Goal: Task Accomplishment & Management: Use online tool/utility

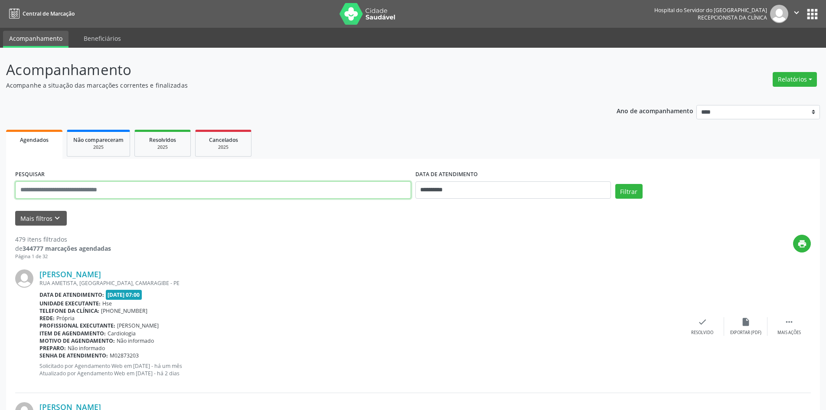
click at [127, 188] on input "text" at bounding box center [213, 189] width 396 height 17
type input "**"
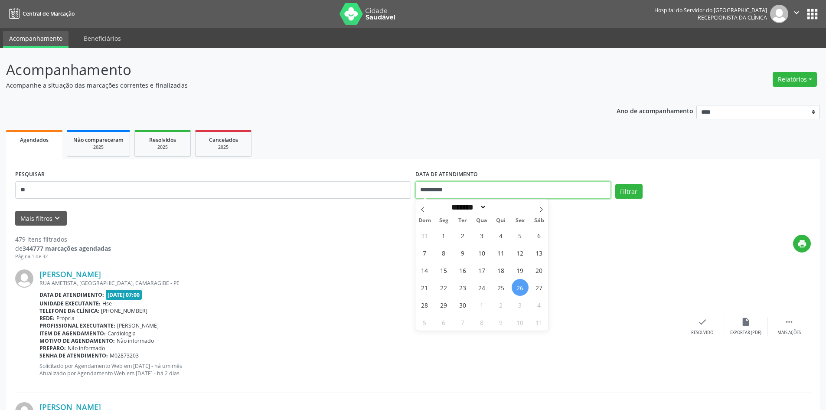
drag, startPoint x: 421, startPoint y: 191, endPoint x: 455, endPoint y: 191, distance: 34.2
click at [455, 191] on input "**********" at bounding box center [512, 189] width 195 height 17
click at [30, 188] on input "**" at bounding box center [213, 189] width 396 height 17
type input "*"
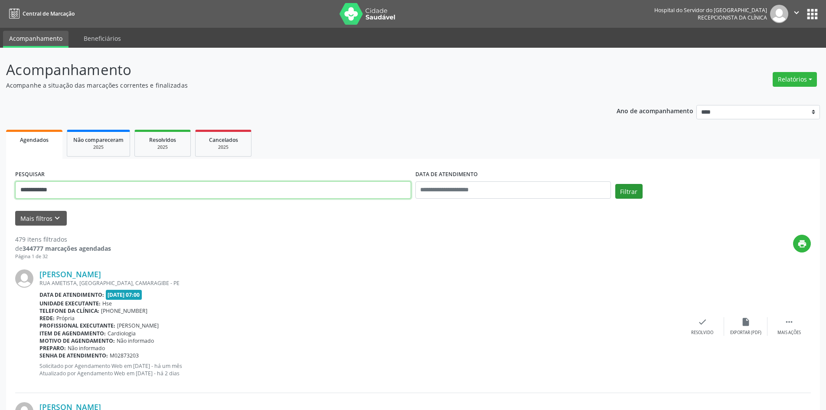
type input "**********"
click at [626, 189] on button "Filtrar" at bounding box center [628, 191] width 27 height 15
click at [628, 189] on button "Filtrar" at bounding box center [628, 191] width 27 height 15
click at [98, 275] on link "Telma [PERSON_NAME]" at bounding box center [82, 274] width 86 height 10
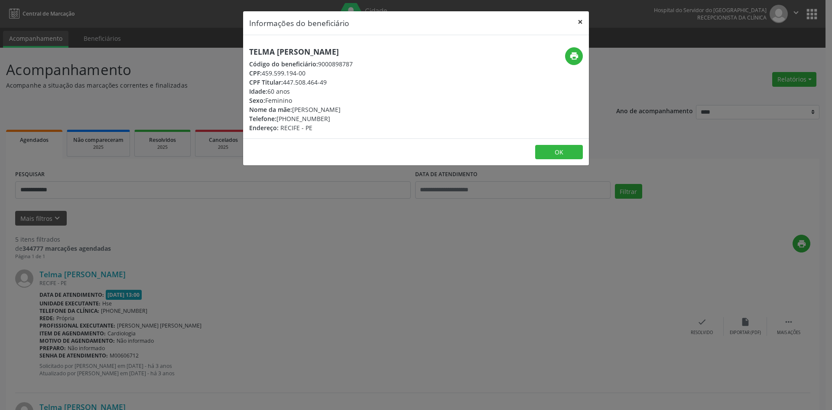
click at [579, 22] on button "×" at bounding box center [580, 21] width 17 height 21
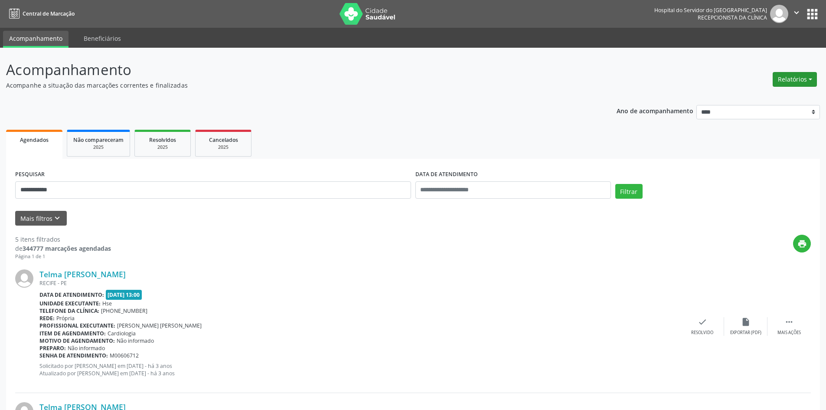
click at [782, 80] on button "Relatórios" at bounding box center [794, 79] width 44 height 15
click at [765, 99] on link "Agendamentos" at bounding box center [770, 98] width 93 height 12
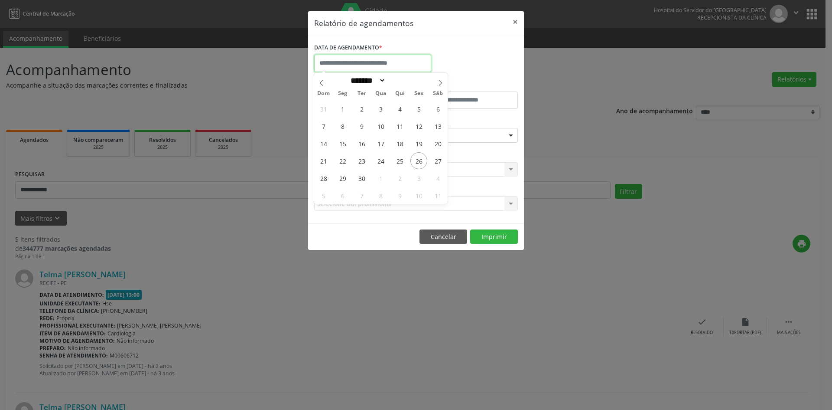
click at [404, 61] on input "text" at bounding box center [372, 63] width 117 height 17
click at [441, 81] on icon at bounding box center [440, 83] width 6 height 6
select select "*"
click at [378, 106] on span "1" at bounding box center [380, 108] width 17 height 17
type input "**********"
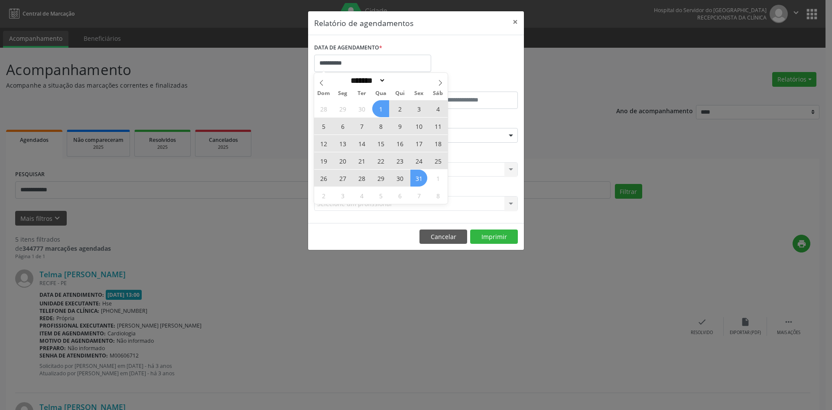
drag, startPoint x: 378, startPoint y: 106, endPoint x: 419, endPoint y: 180, distance: 84.6
click at [419, 180] on div "28 29 30 1 2 3 4 5 6 7 8 9 10 11 12 13 14 15 16 17 18 19 20 21 22 23 24 25 26 2…" at bounding box center [380, 152] width 133 height 104
click at [419, 180] on span "31" at bounding box center [418, 177] width 17 height 17
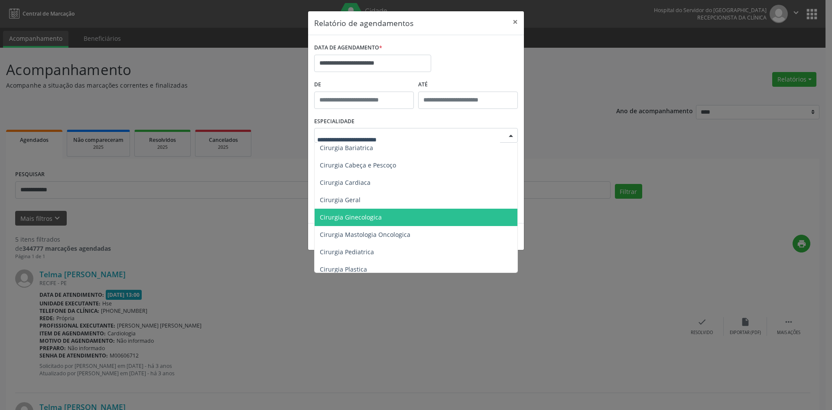
scroll to position [130, 0]
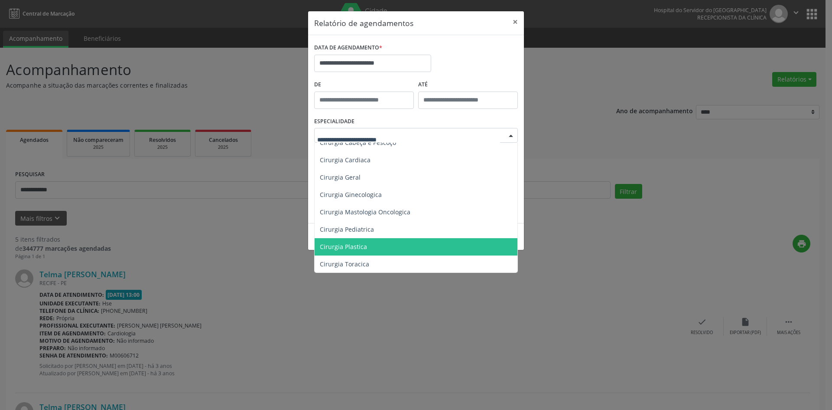
click at [382, 247] on span "Cirurgia Plastica" at bounding box center [417, 246] width 204 height 17
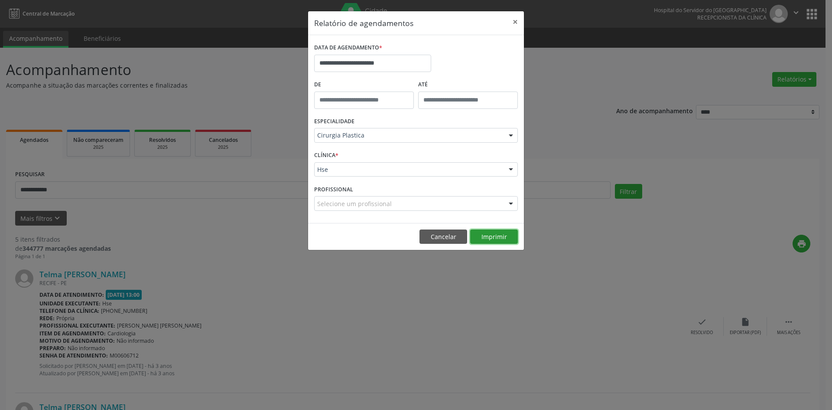
click at [488, 236] on button "Imprimir" at bounding box center [494, 236] width 48 height 15
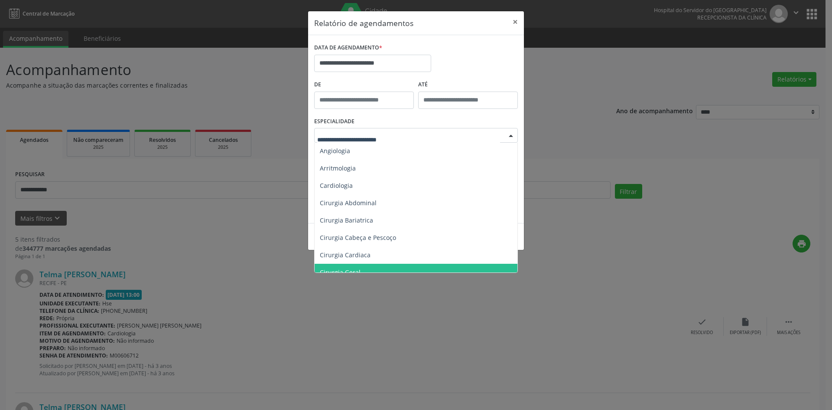
scroll to position [0, 0]
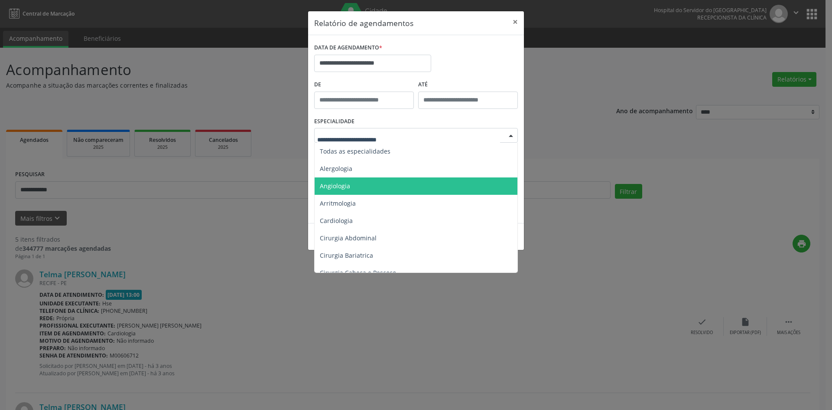
click at [379, 187] on span "Angiologia" at bounding box center [417, 185] width 204 height 17
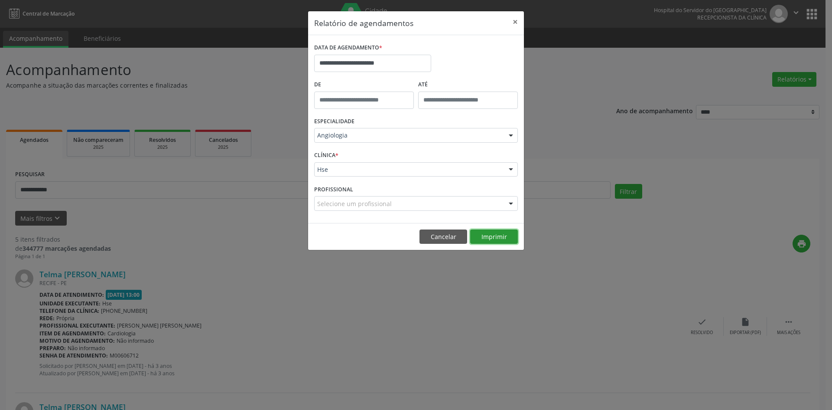
click at [492, 234] on button "Imprimir" at bounding box center [494, 236] width 48 height 15
